Goal: Task Accomplishment & Management: Use online tool/utility

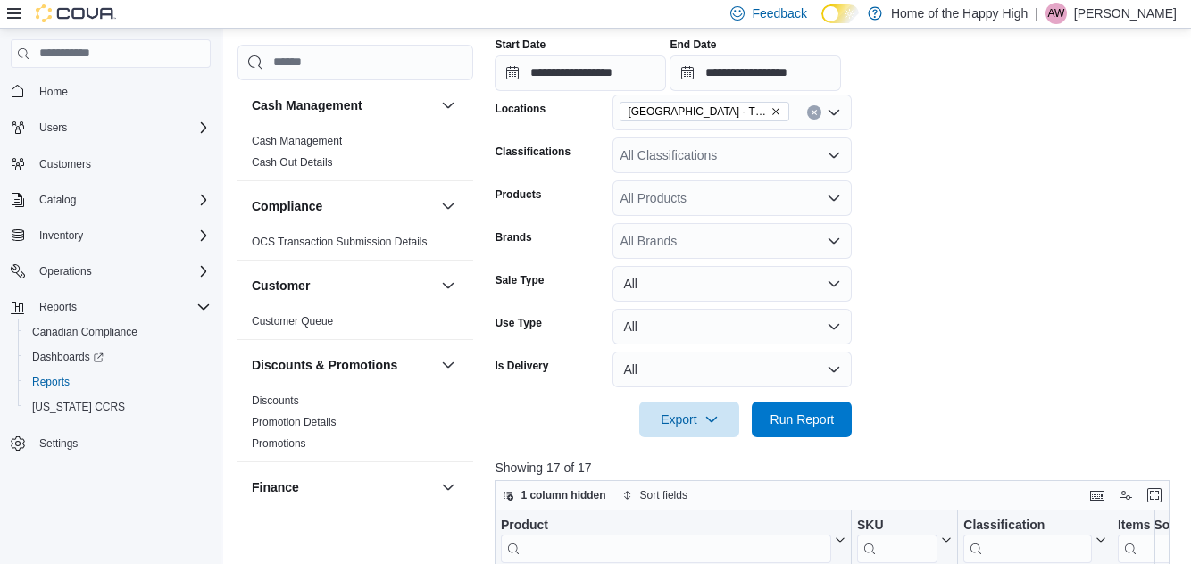
scroll to position [343, 0]
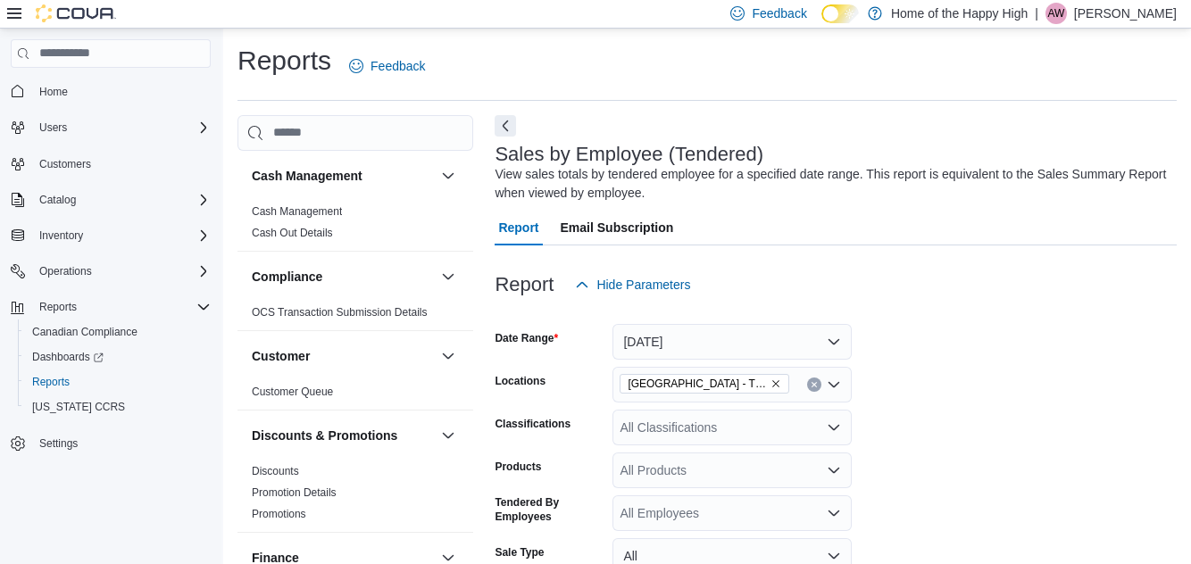
click at [775, 496] on div "All Employees" at bounding box center [732, 514] width 239 height 36
click at [805, 496] on div "All Employees" at bounding box center [732, 514] width 239 height 36
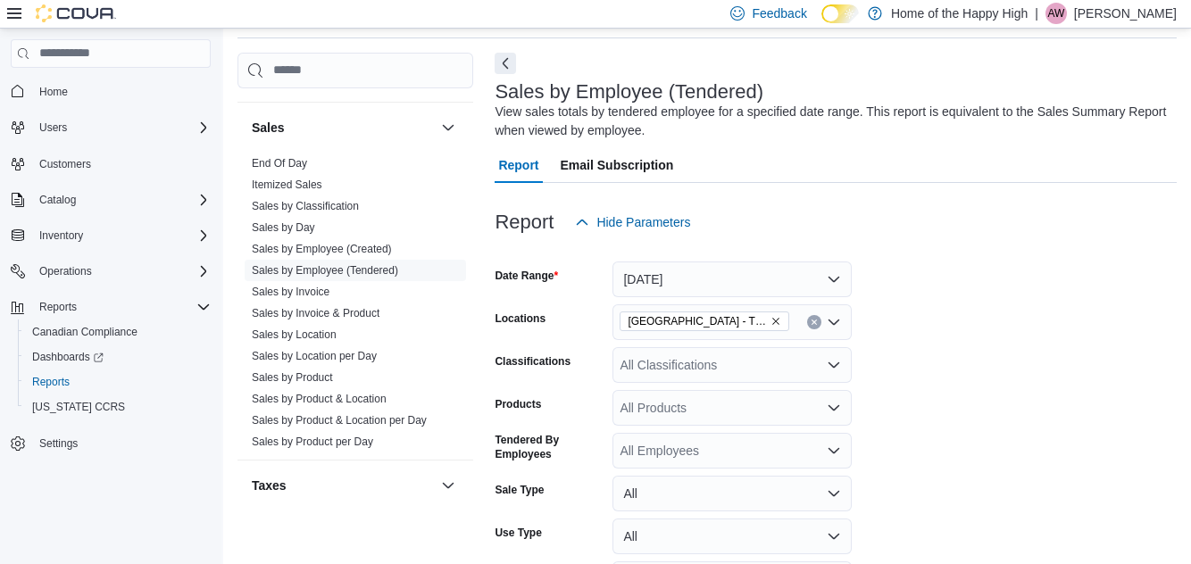
scroll to position [58, 0]
